Goal: Transaction & Acquisition: Purchase product/service

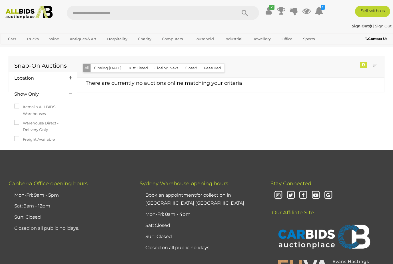
click at [80, 16] on input "text" at bounding box center [149, 13] width 164 height 14
type input "*****"
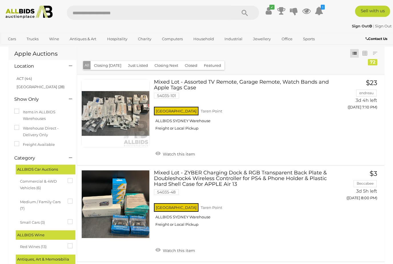
scroll to position [12, 0]
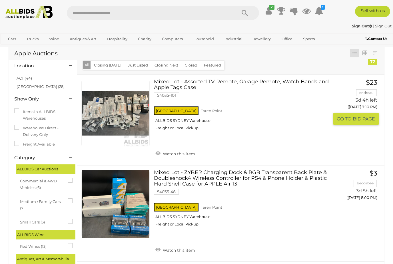
click at [109, 125] on link at bounding box center [115, 113] width 68 height 68
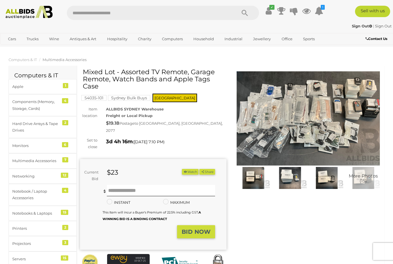
click at [358, 128] on img at bounding box center [308, 118] width 146 height 95
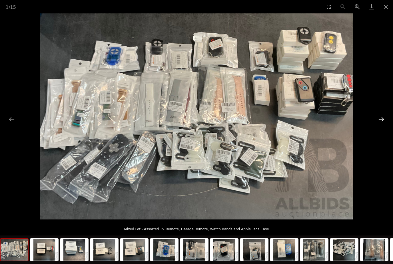
click at [381, 116] on button "Next slide" at bounding box center [381, 119] width 12 height 11
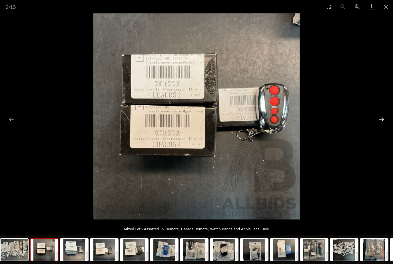
click at [381, 116] on button "Next slide" at bounding box center [381, 119] width 12 height 11
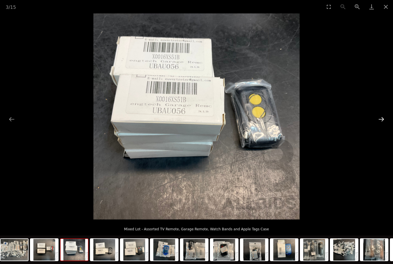
click at [381, 115] on button "Next slide" at bounding box center [381, 119] width 12 height 11
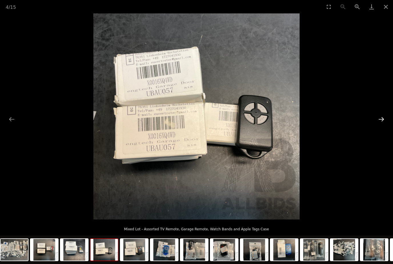
click at [380, 115] on button "Next slide" at bounding box center [381, 119] width 12 height 11
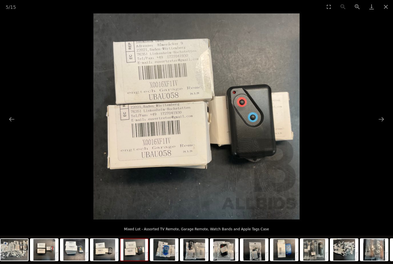
click at [381, 112] on picture at bounding box center [196, 116] width 393 height 206
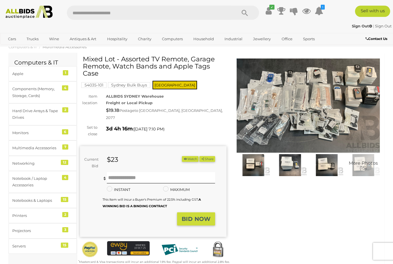
scroll to position [13, 0]
click at [359, 121] on img at bounding box center [308, 106] width 146 height 95
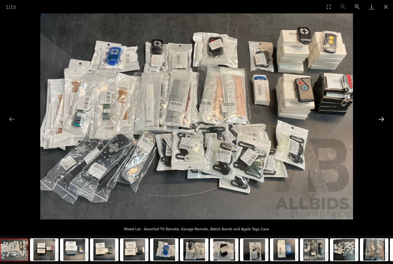
click at [378, 125] on button "Next slide" at bounding box center [381, 119] width 12 height 11
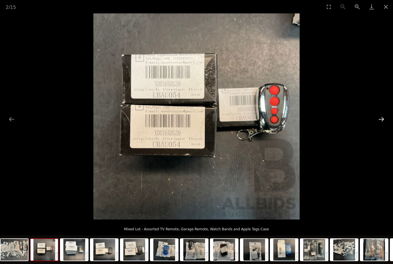
click at [383, 125] on button "Next slide" at bounding box center [381, 119] width 12 height 11
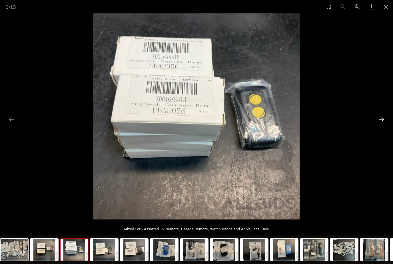
click at [381, 125] on button "Next slide" at bounding box center [381, 119] width 12 height 11
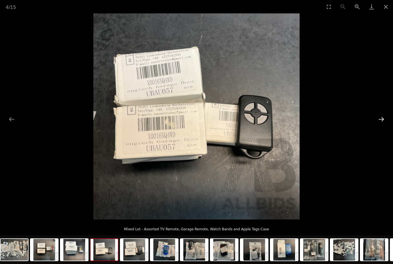
click at [383, 125] on button "Next slide" at bounding box center [381, 119] width 12 height 11
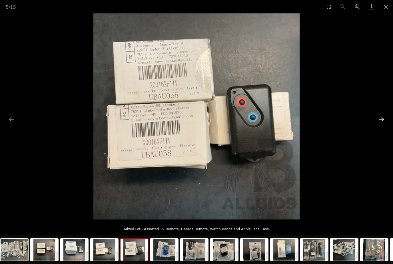
click at [384, 125] on button "Next slide" at bounding box center [381, 119] width 12 height 11
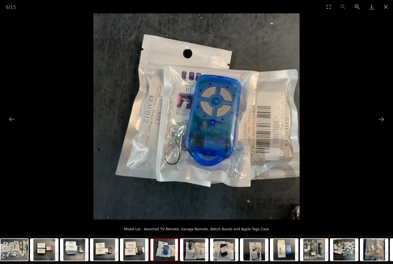
click at [387, 126] on picture at bounding box center [196, 116] width 393 height 206
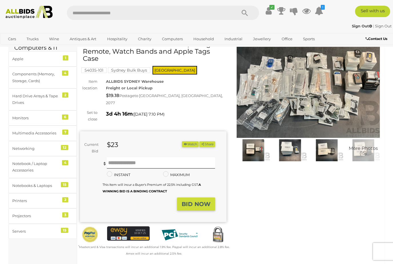
scroll to position [28, 0]
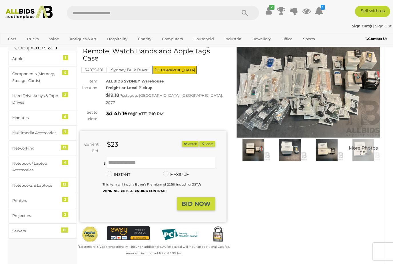
click at [183, 141] on button "Watch" at bounding box center [190, 144] width 17 height 6
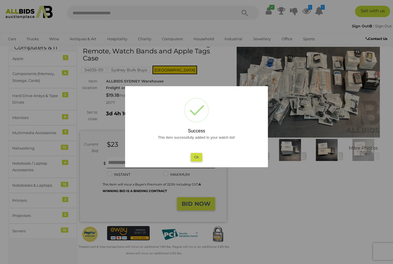
click at [372, 182] on div at bounding box center [196, 132] width 393 height 264
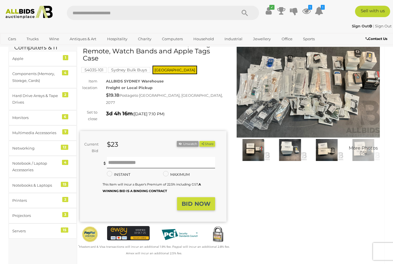
click at [366, 90] on img at bounding box center [308, 90] width 146 height 95
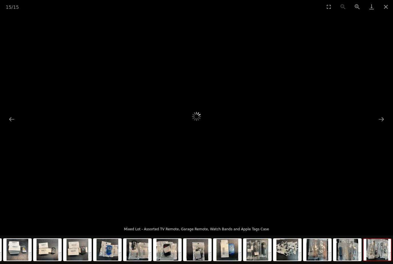
click at [387, 9] on button "Close gallery" at bounding box center [386, 6] width 14 height 13
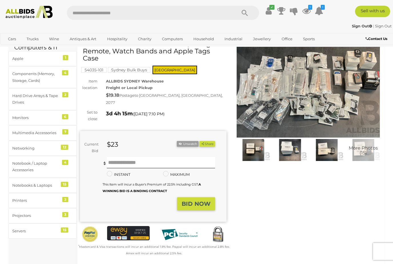
click at [125, 70] on mark "Sydney Bulk Buys" at bounding box center [129, 70] width 42 height 6
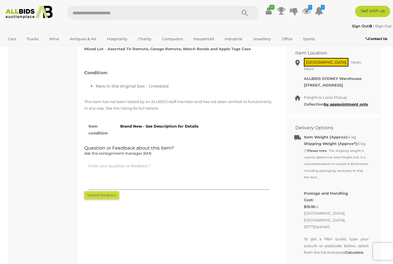
scroll to position [294, 0]
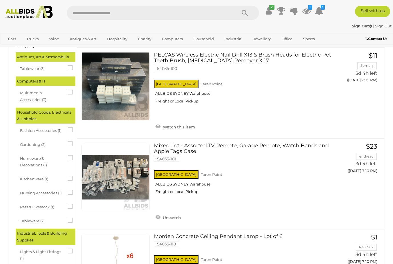
scroll to position [130, 0]
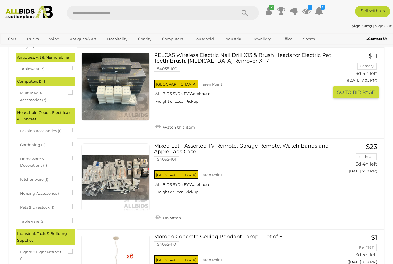
click at [105, 106] on img at bounding box center [116, 87] width 68 height 68
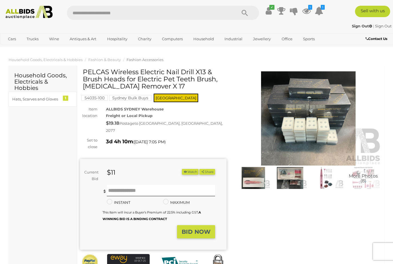
click at [339, 107] on img at bounding box center [308, 118] width 146 height 95
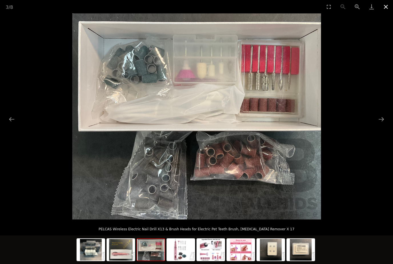
click at [387, 6] on button "Close gallery" at bounding box center [386, 6] width 14 height 13
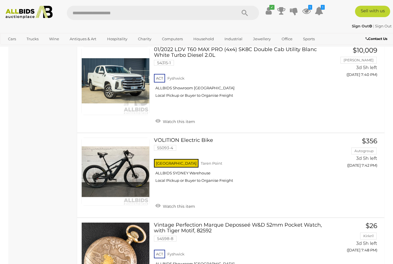
scroll to position [2726, 0]
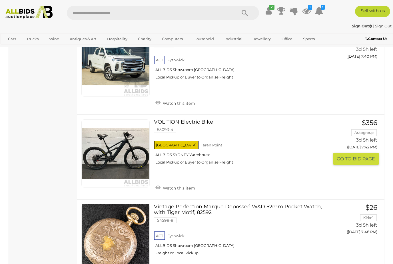
click at [102, 119] on link at bounding box center [115, 153] width 68 height 68
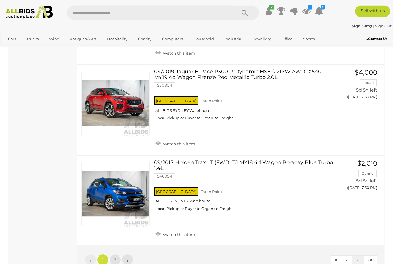
scroll to position [4313, 0]
click at [115, 257] on span "2" at bounding box center [115, 259] width 2 height 5
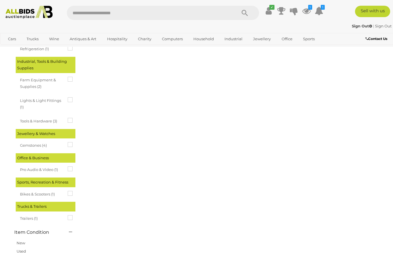
scroll to position [0, 0]
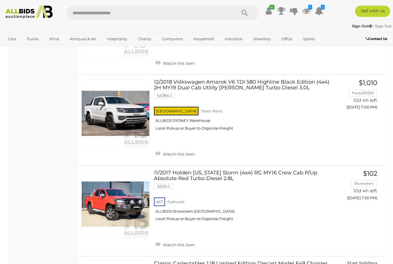
scroll to position [1170, 0]
click at [272, 79] on link "12/2018 Volkswagen Amarok V6 TDI 580 Highline Black Edition (4x4) 2H MY19 Dual …" at bounding box center [243, 107] width 171 height 56
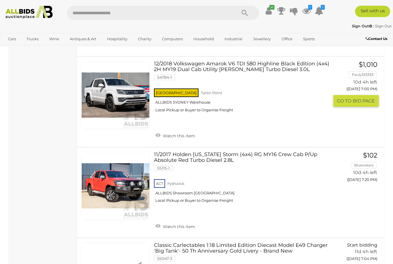
scroll to position [1189, 0]
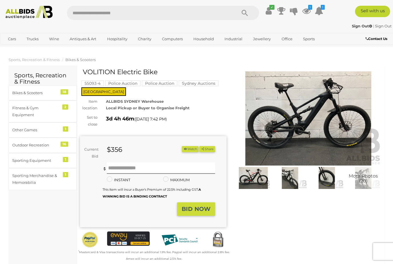
click at [355, 118] on img at bounding box center [308, 118] width 146 height 95
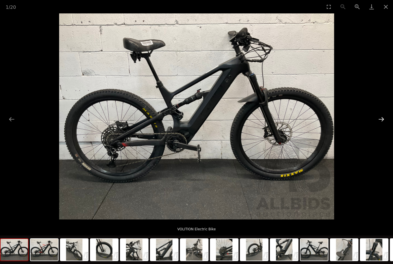
click at [382, 117] on button "Next slide" at bounding box center [381, 119] width 12 height 11
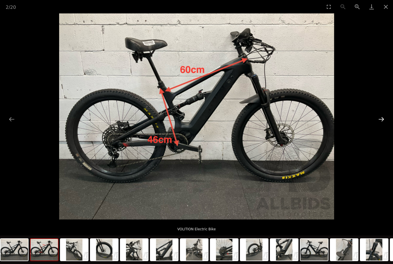
click at [380, 120] on button "Next slide" at bounding box center [381, 119] width 12 height 11
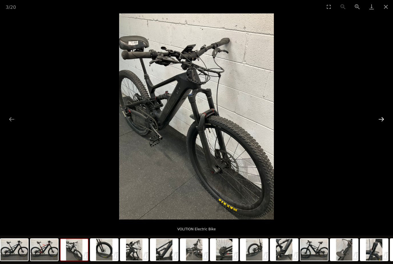
click at [384, 123] on button "Next slide" at bounding box center [381, 119] width 12 height 11
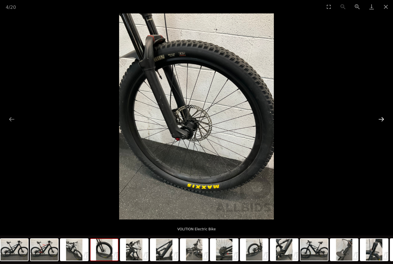
click at [384, 121] on button "Next slide" at bounding box center [381, 119] width 12 height 11
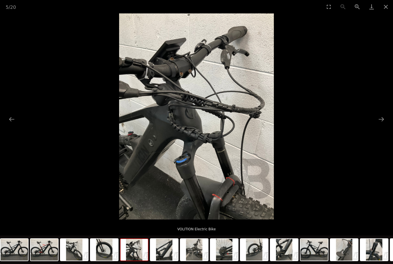
click at [387, 119] on picture at bounding box center [196, 116] width 393 height 206
